Goal: Task Accomplishment & Management: Complete application form

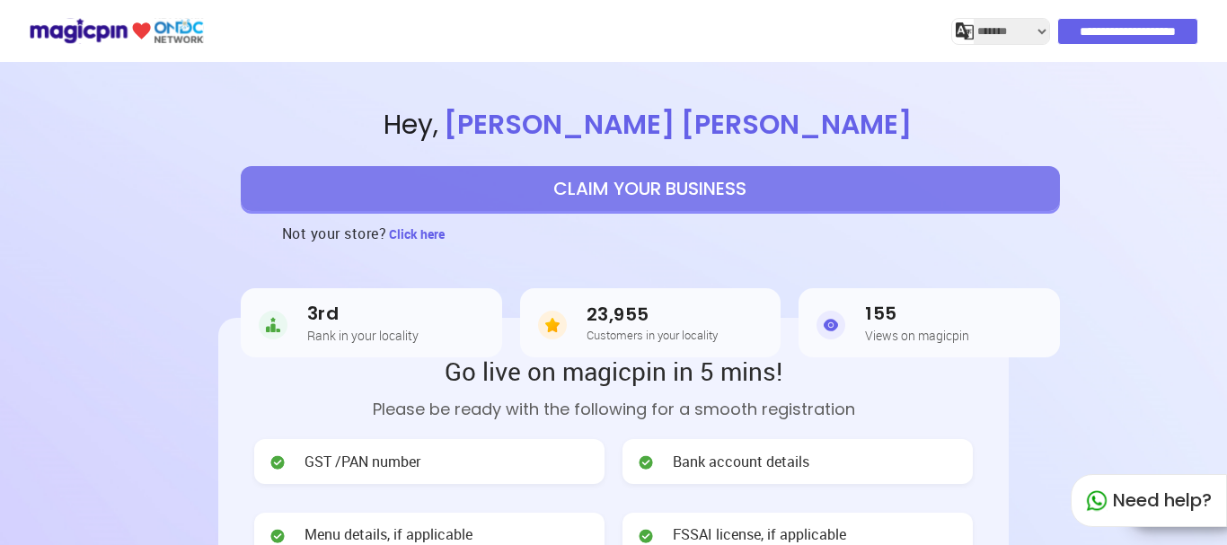
select select "*******"
click at [684, 180] on button "CLAIM YOUR BUSINESS" at bounding box center [650, 188] width 819 height 45
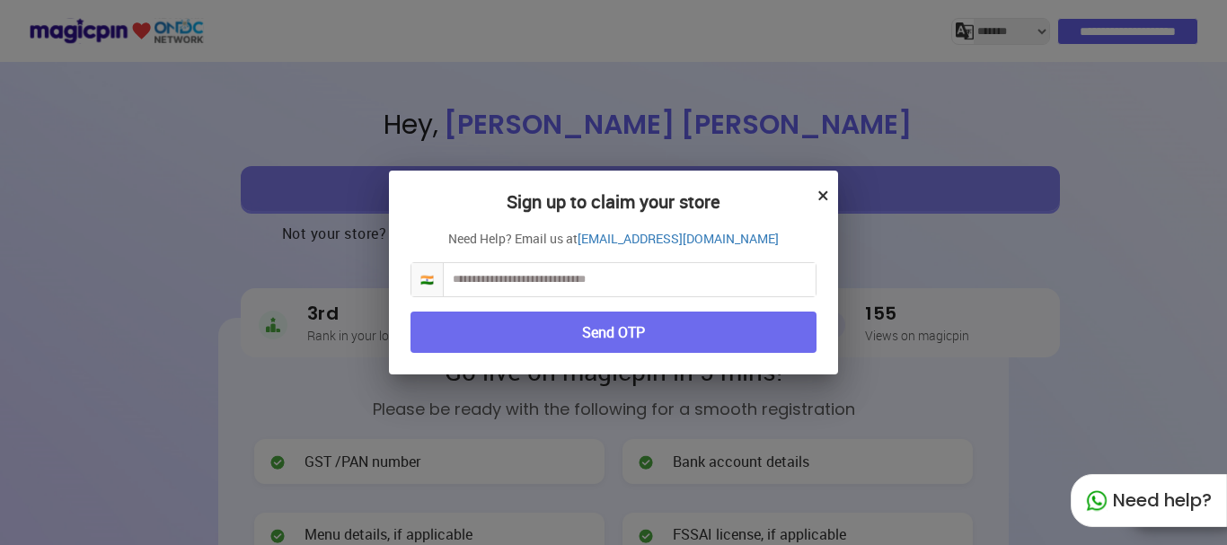
click at [548, 281] on input "text" at bounding box center [630, 279] width 372 height 33
type input "*"
type input "**********"
click at [579, 329] on button "Send OTP" at bounding box center [614, 333] width 406 height 42
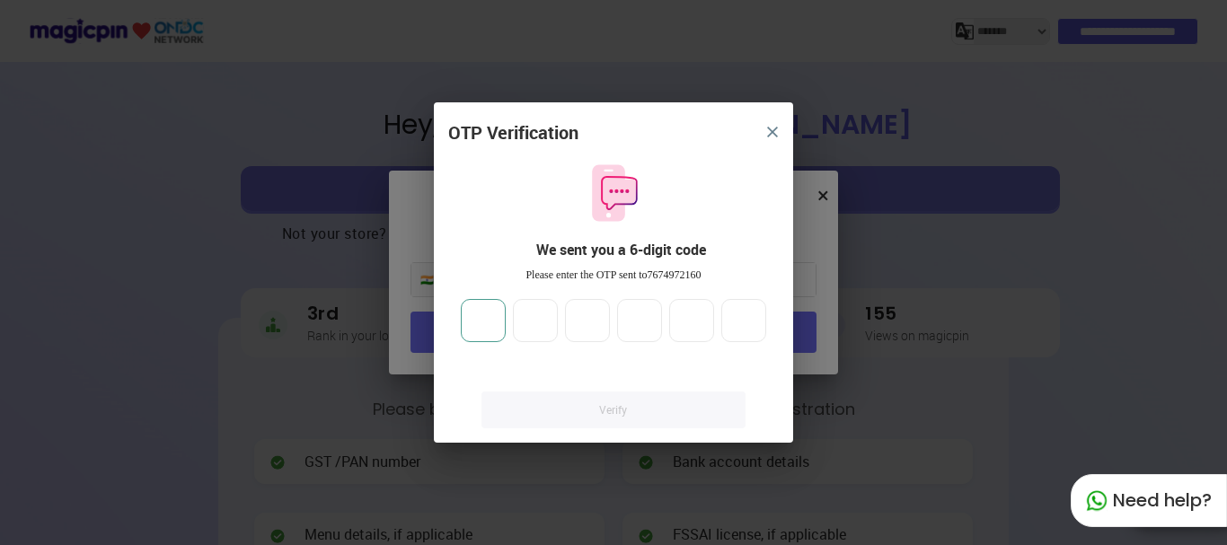
click at [491, 327] on input "number" at bounding box center [483, 320] width 45 height 43
type input "*"
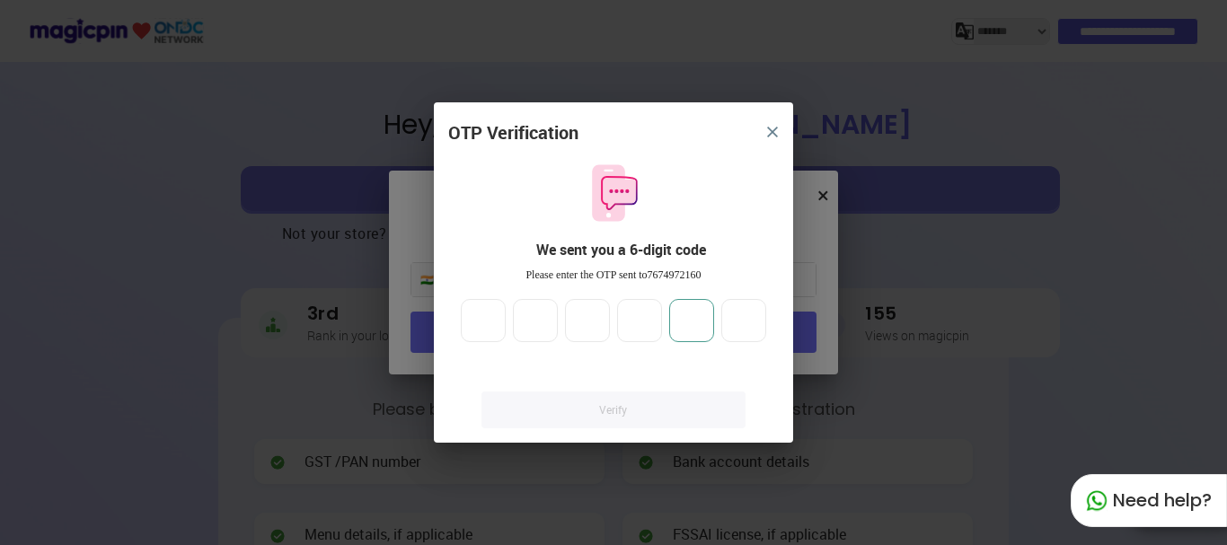
type input "*"
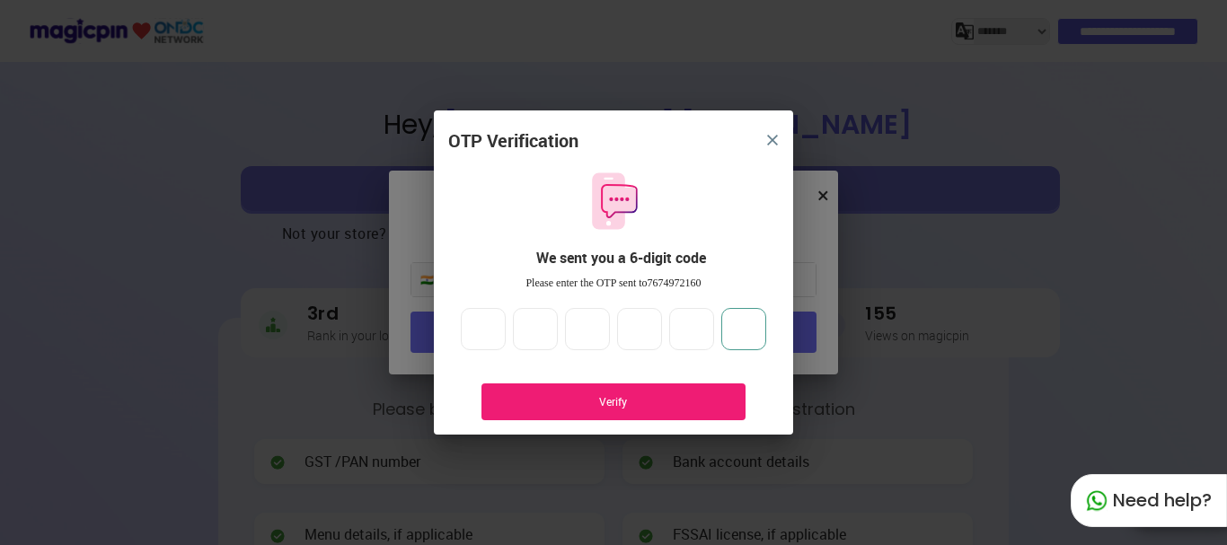
type input "*"
click at [611, 421] on div "OTP Verification We sent you a 6-digit code Please enter the OTP sent to 767497…" at bounding box center [613, 281] width 359 height 306
click at [617, 411] on div "Verify" at bounding box center [614, 402] width 264 height 37
